Goal: Find contact information: Find contact information

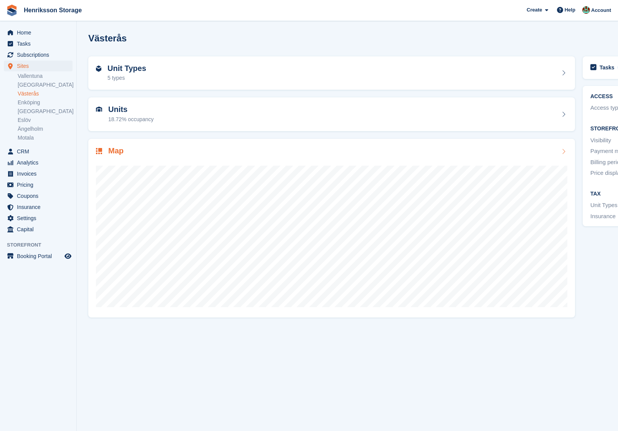
click at [163, 139] on div "Map" at bounding box center [331, 228] width 486 height 179
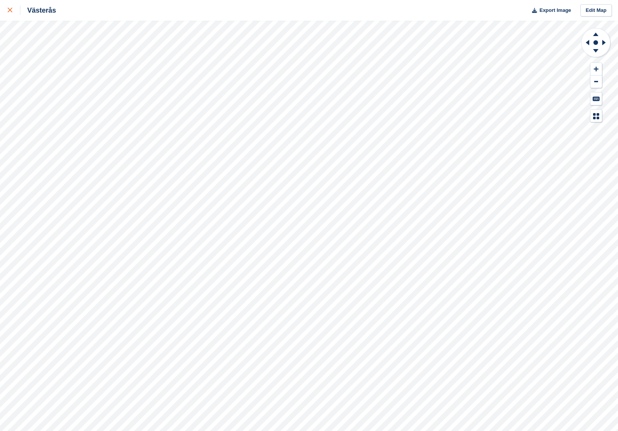
click at [3, 14] on link at bounding box center [10, 10] width 20 height 21
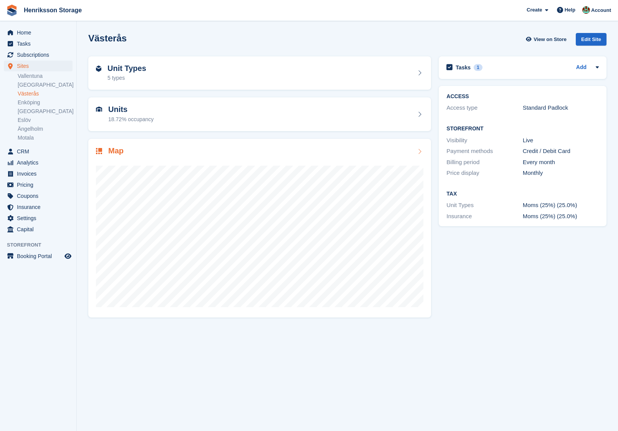
click at [139, 143] on div "Map" at bounding box center [259, 228] width 343 height 179
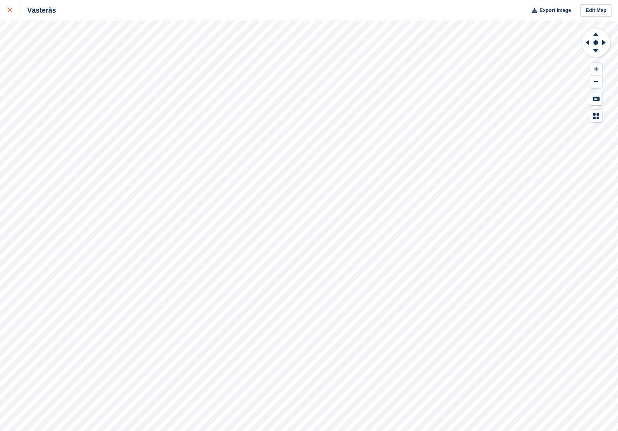
click at [11, 14] on div at bounding box center [14, 10] width 13 height 9
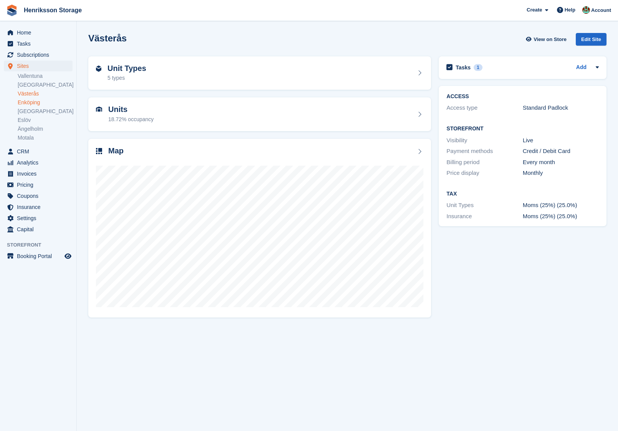
click at [40, 102] on link "Enköping" at bounding box center [45, 102] width 55 height 7
click at [195, 151] on div "Map" at bounding box center [259, 152] width 327 height 10
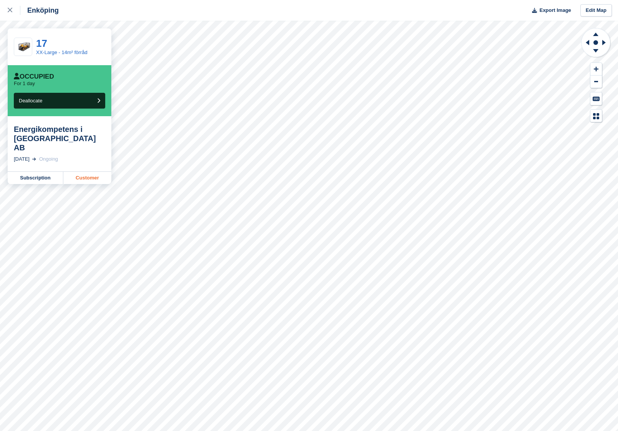
click at [91, 172] on link "Customer" at bounding box center [87, 178] width 48 height 12
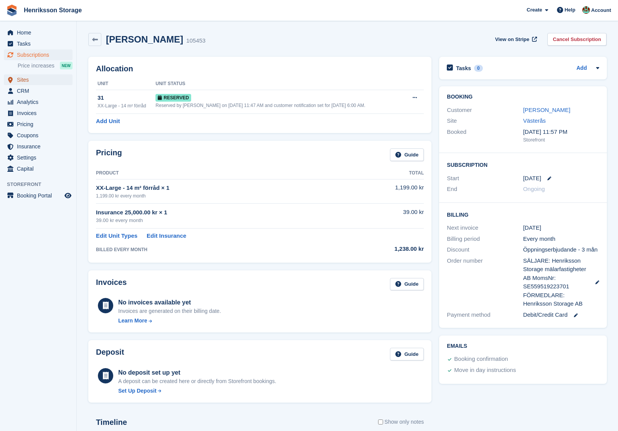
click at [26, 80] on span "Sites" at bounding box center [40, 79] width 46 height 11
click at [30, 90] on span "CRM" at bounding box center [40, 91] width 46 height 11
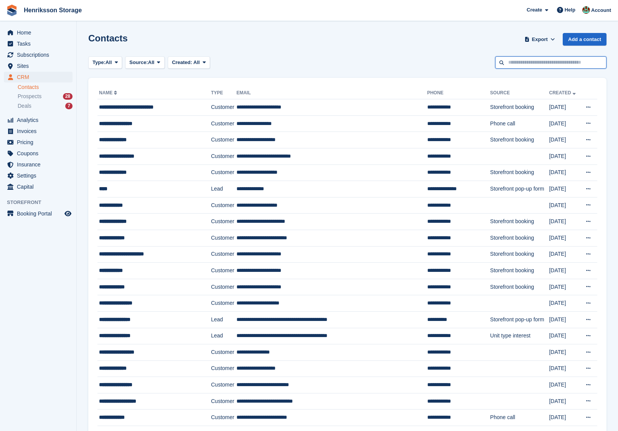
click at [522, 62] on input "text" at bounding box center [550, 62] width 111 height 13
paste input "**********"
click at [507, 63] on input "**********" at bounding box center [550, 62] width 111 height 13
type input "**********"
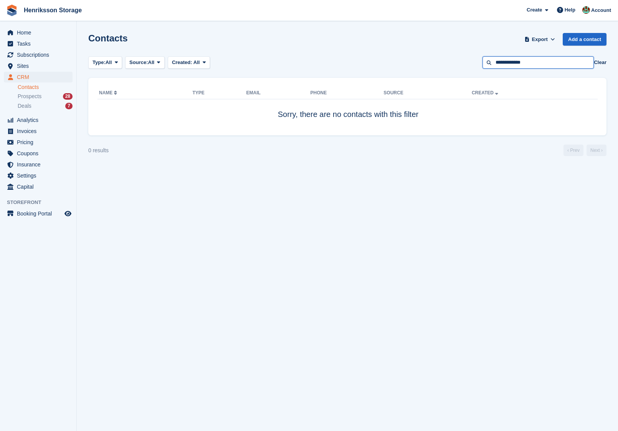
click at [527, 60] on input "**********" at bounding box center [537, 62] width 111 height 13
type input "**********"
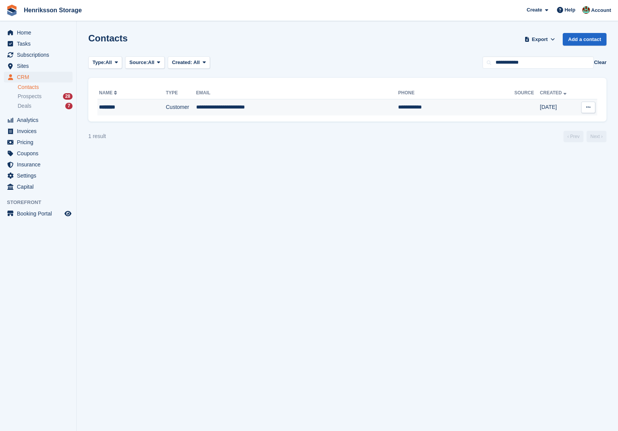
click at [299, 113] on td "**********" at bounding box center [297, 107] width 202 height 16
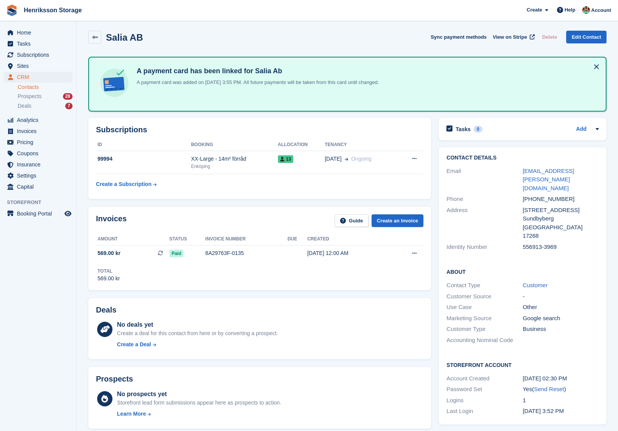
scroll to position [4, 0]
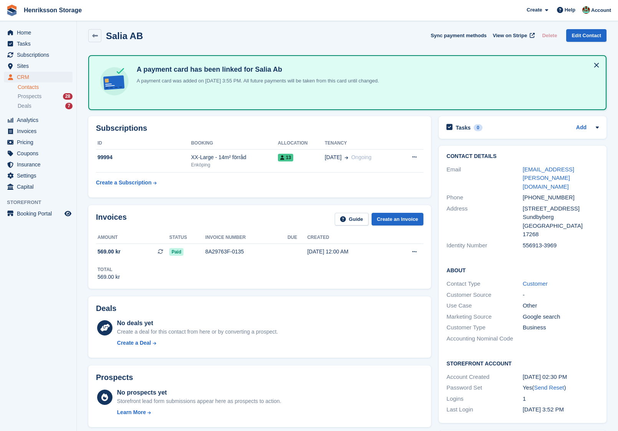
click at [529, 193] on div "+46735743379" at bounding box center [561, 197] width 76 height 9
copy div "+46735743379"
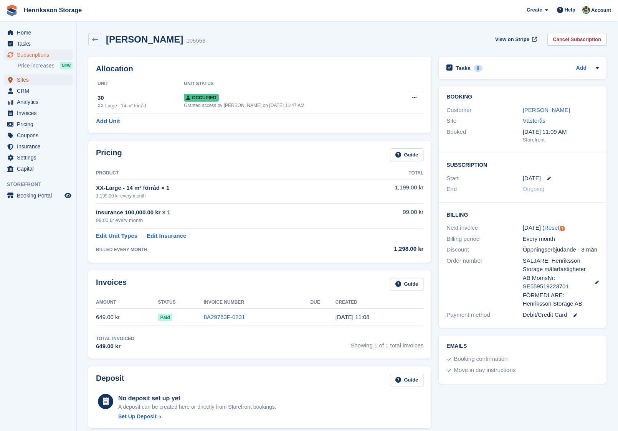
click at [45, 81] on span "Sites" at bounding box center [40, 79] width 46 height 11
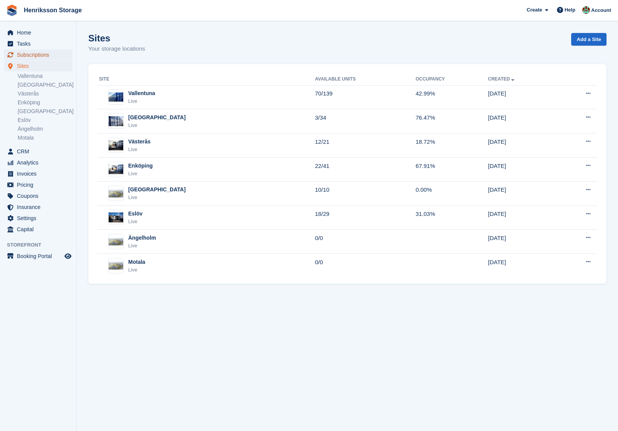
click at [45, 57] on span "Subscriptions" at bounding box center [40, 54] width 46 height 11
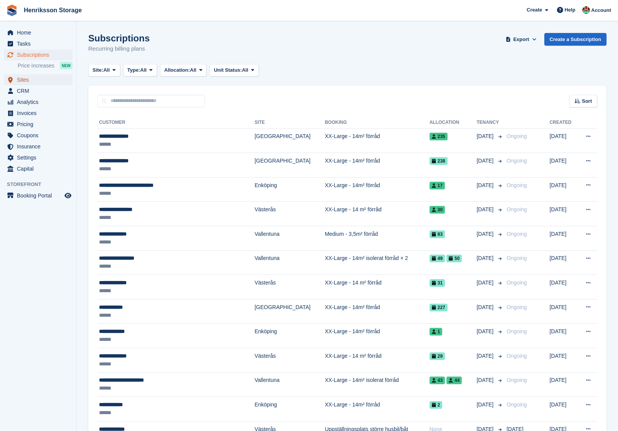
click at [38, 78] on span "Sites" at bounding box center [40, 79] width 46 height 11
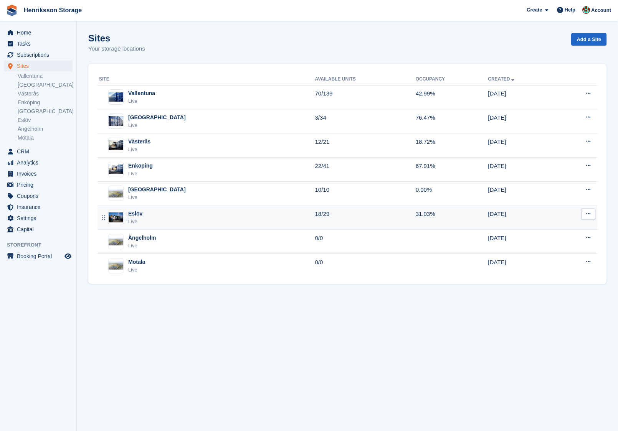
click at [173, 213] on div "Eslöv Live" at bounding box center [207, 218] width 216 height 16
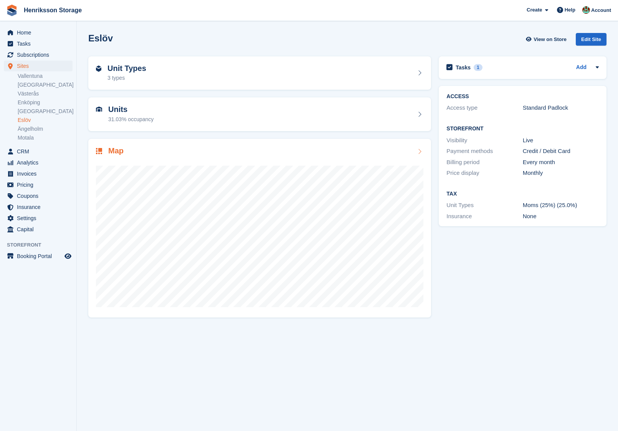
click at [270, 152] on div "Map" at bounding box center [259, 152] width 327 height 10
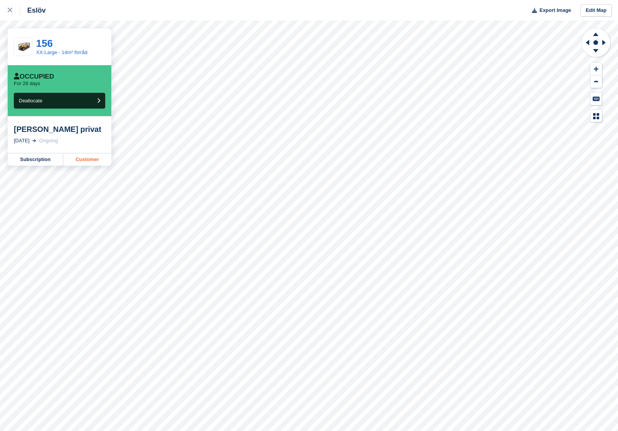
click at [91, 158] on link "Customer" at bounding box center [87, 159] width 48 height 12
click at [81, 154] on link "Customer" at bounding box center [87, 159] width 48 height 12
click at [93, 159] on link "Customer" at bounding box center [87, 159] width 48 height 12
click at [92, 160] on link "Customer" at bounding box center [87, 159] width 48 height 12
click at [102, 155] on link "Customer" at bounding box center [87, 159] width 48 height 12
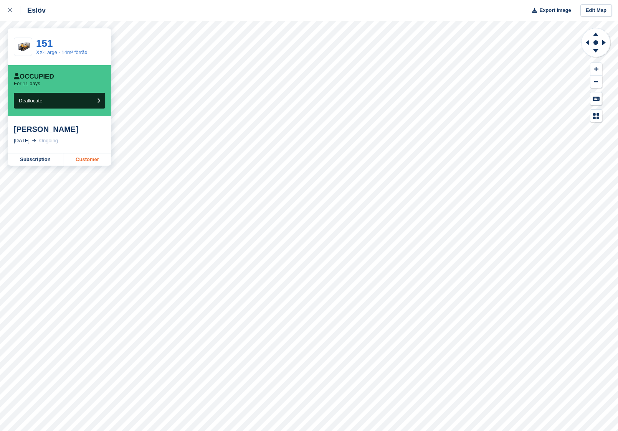
click at [95, 160] on link "Customer" at bounding box center [87, 159] width 48 height 12
click at [96, 157] on link "Customer" at bounding box center [87, 159] width 48 height 12
click at [96, 158] on link "Customer" at bounding box center [87, 159] width 48 height 12
click at [87, 157] on link "Customer" at bounding box center [87, 159] width 48 height 12
click at [90, 162] on link "Customer" at bounding box center [87, 159] width 48 height 12
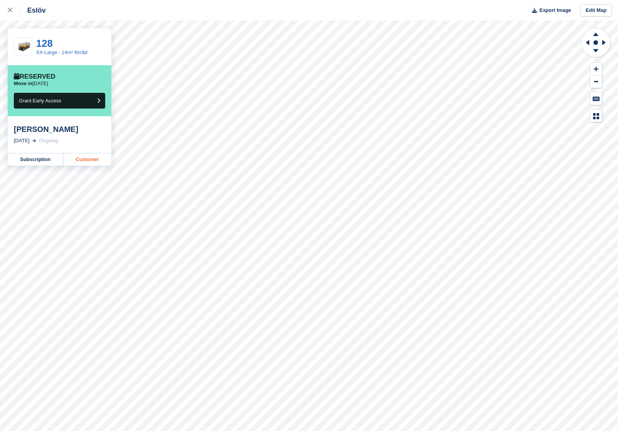
click at [81, 159] on link "Customer" at bounding box center [87, 159] width 48 height 12
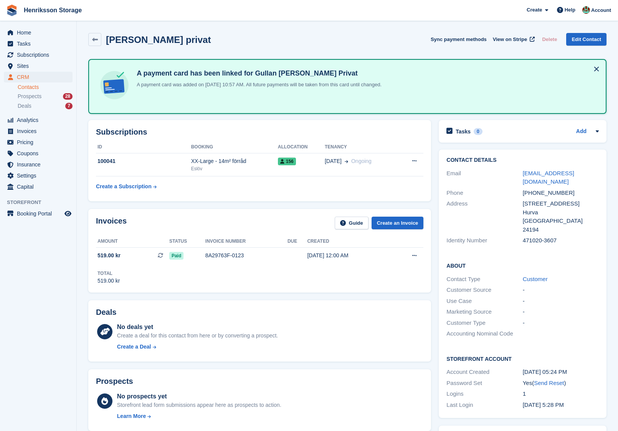
click at [538, 189] on div "[PHONE_NUMBER]" at bounding box center [561, 193] width 76 height 9
copy div "[PHONE_NUMBER]"
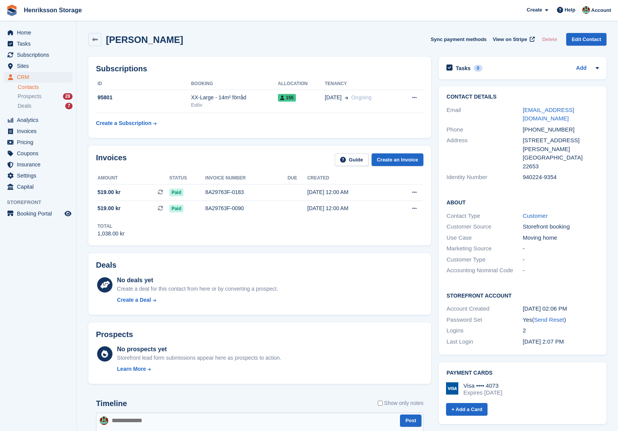
click at [538, 125] on div "+46700909833" at bounding box center [561, 129] width 76 height 9
copy div "+46700909833"
click at [539, 125] on div "+46733338890" at bounding box center [561, 129] width 76 height 9
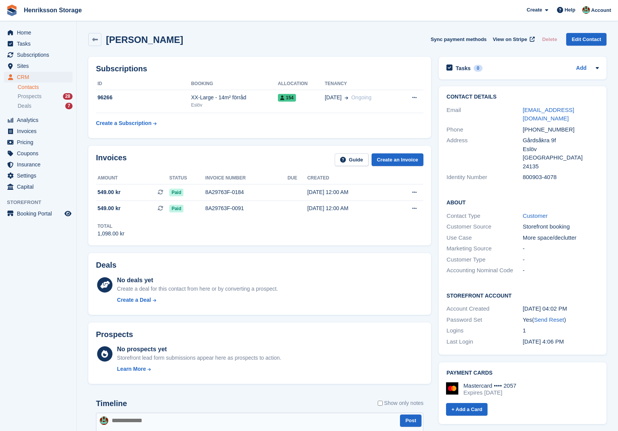
click at [540, 125] on div "+46733338890" at bounding box center [561, 129] width 76 height 9
copy div "+46733338890"
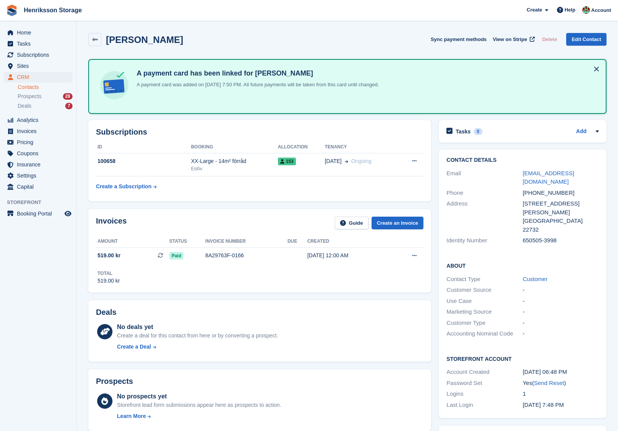
click at [541, 193] on div "+46733362368" at bounding box center [561, 193] width 76 height 9
copy div "+46733362368"
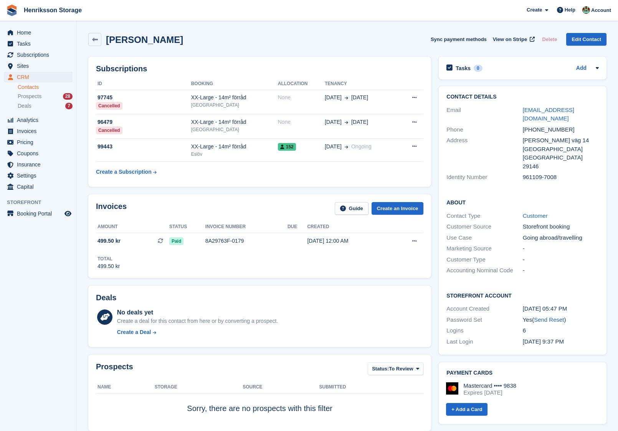
click at [538, 125] on div "[PHONE_NUMBER]" at bounding box center [561, 129] width 76 height 9
click at [538, 125] on div "+46766308738" at bounding box center [561, 129] width 76 height 9
copy div "+46766308738"
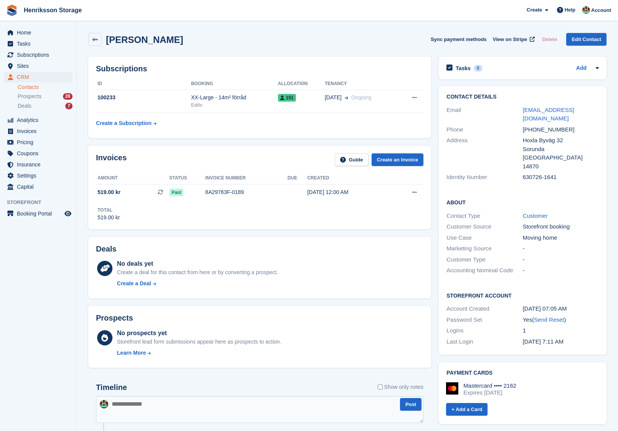
click at [526, 125] on div "+46735241790" at bounding box center [561, 129] width 76 height 9
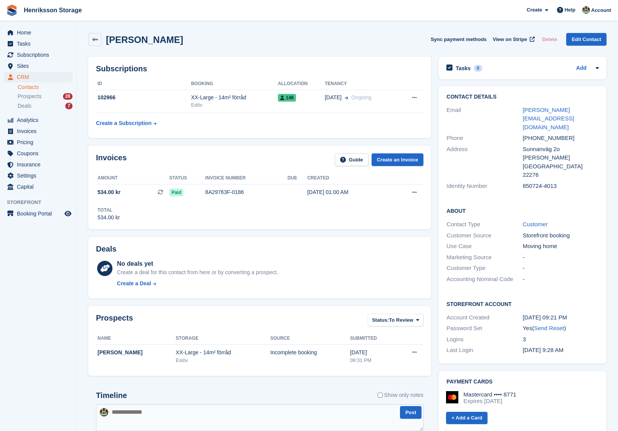
click at [544, 134] on div "+46733852307" at bounding box center [561, 138] width 76 height 9
copy div "+46733852307"
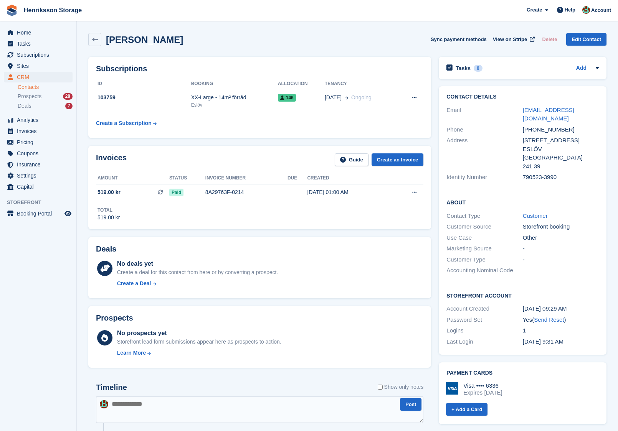
click at [531, 125] on div "[PHONE_NUMBER]" at bounding box center [561, 129] width 76 height 9
click at [531, 125] on div "+46766326421" at bounding box center [561, 129] width 76 height 9
copy div "+46766326421"
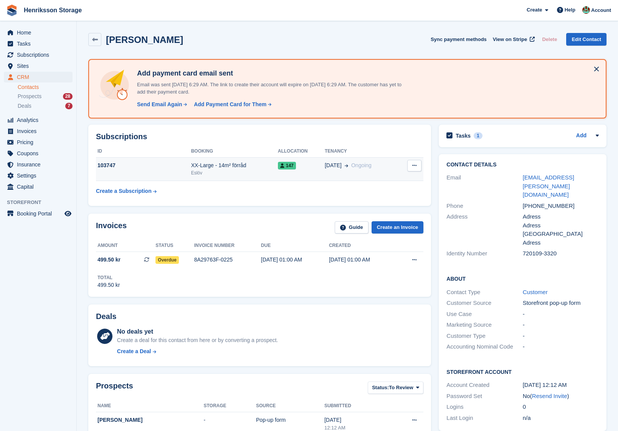
click at [299, 171] on td "147" at bounding box center [301, 169] width 47 height 23
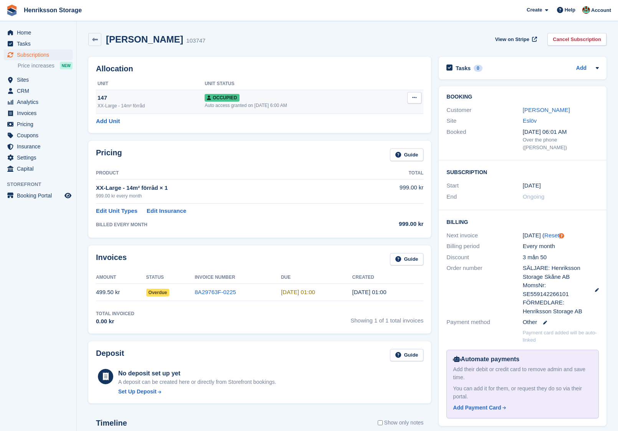
click at [413, 97] on icon at bounding box center [414, 97] width 4 height 5
click at [385, 137] on p "Deallocate" at bounding box center [384, 139] width 67 height 10
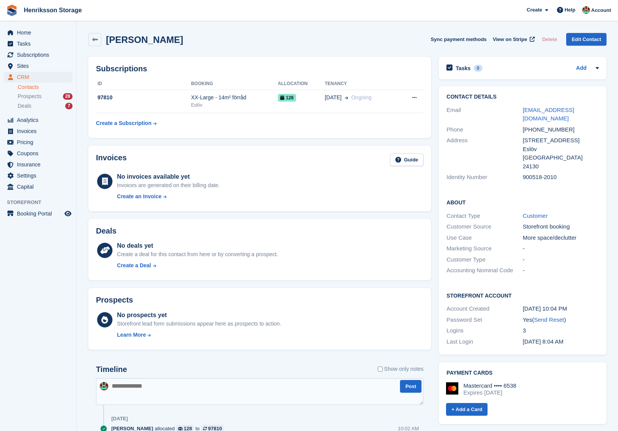
click at [552, 135] on div "Address Kanalgatan 34 Eslöv Sverige 24130" at bounding box center [522, 153] width 152 height 37
click at [551, 125] on div "+46705896615" at bounding box center [561, 129] width 76 height 9
copy div "+46705896615"
